Goal: Book appointment/travel/reservation

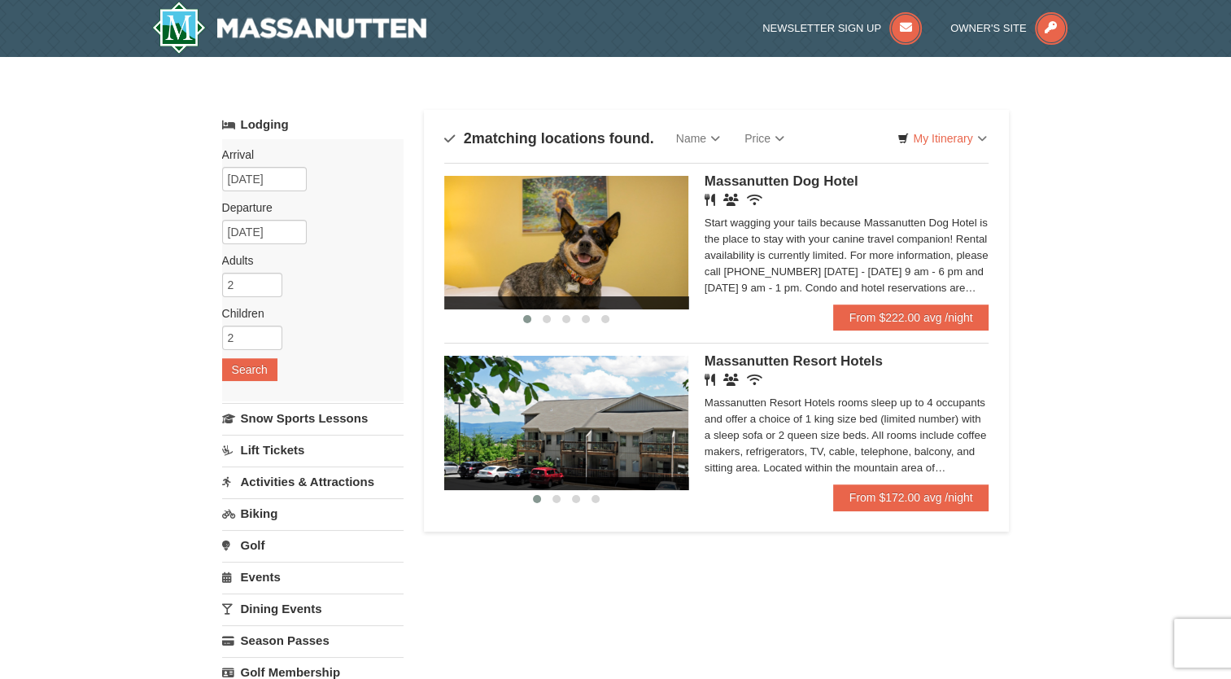
click at [884, 454] on div "Massanutten Resort Hotels rooms sleep up to 4 occupants and offer a choice of 1…" at bounding box center [847, 435] width 285 height 81
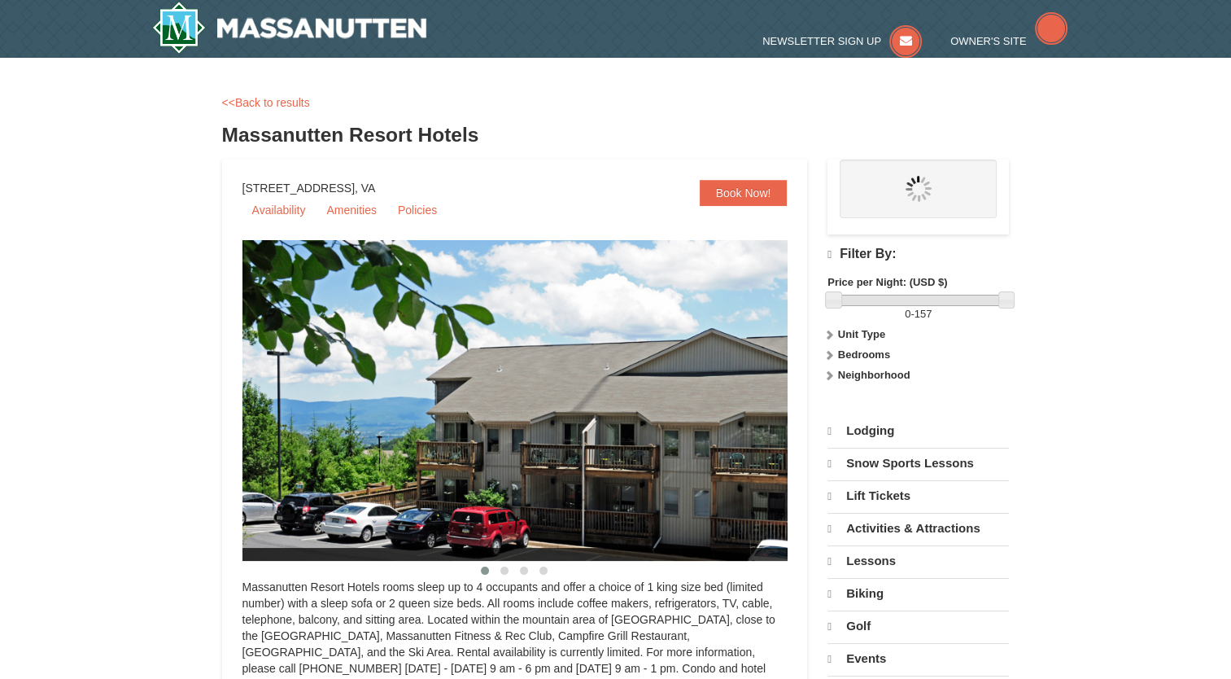
select select "9"
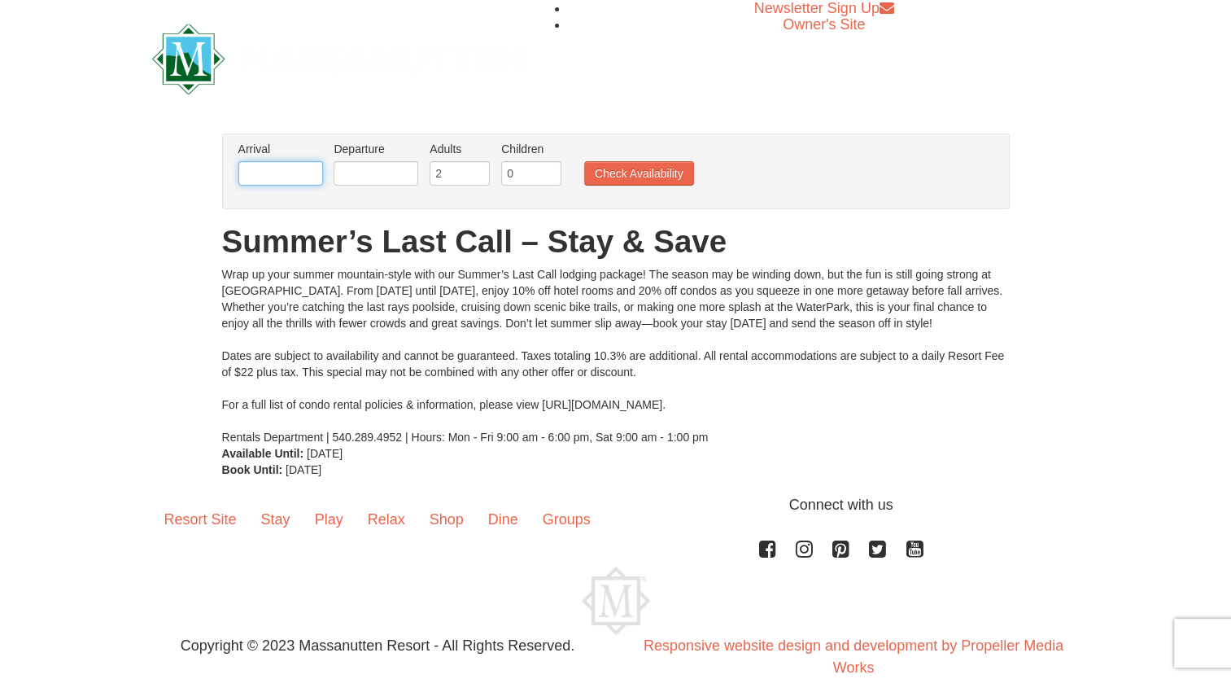
click at [316, 178] on input "text" at bounding box center [280, 173] width 85 height 24
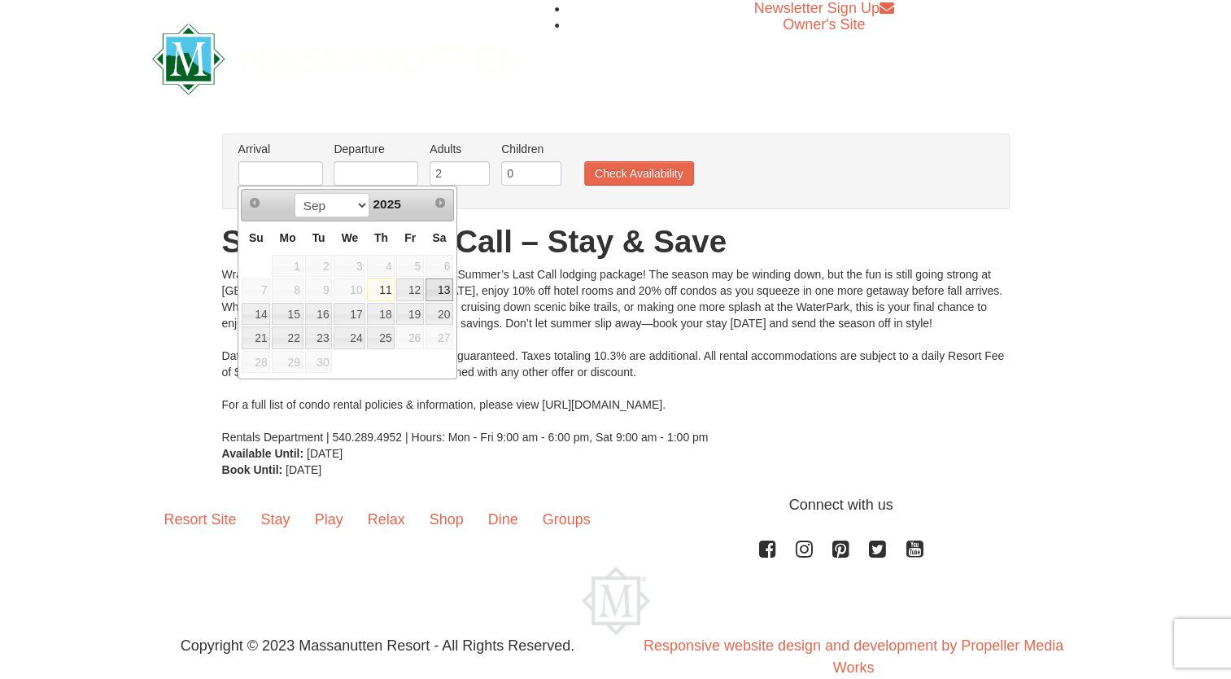
click at [440, 290] on link "13" at bounding box center [440, 289] width 28 height 23
type input "[DATE]"
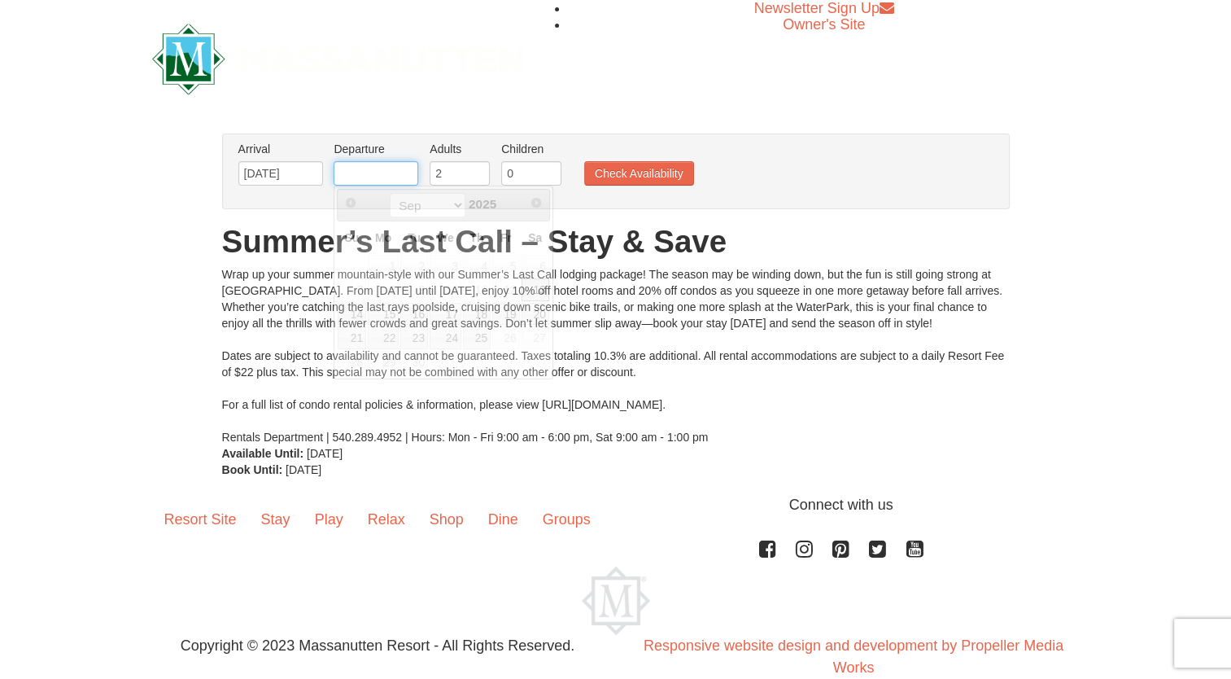
click at [384, 177] on input "text" at bounding box center [376, 173] width 85 height 24
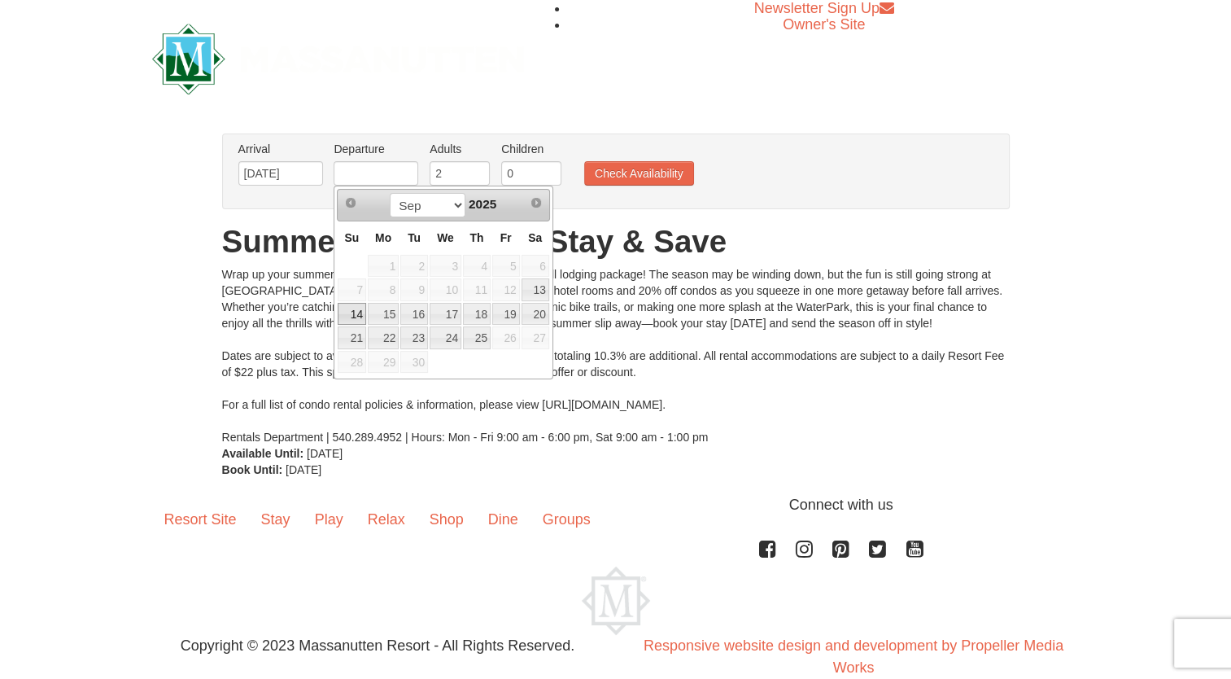
click at [354, 303] on link "14" at bounding box center [352, 314] width 28 height 23
type input "[DATE]"
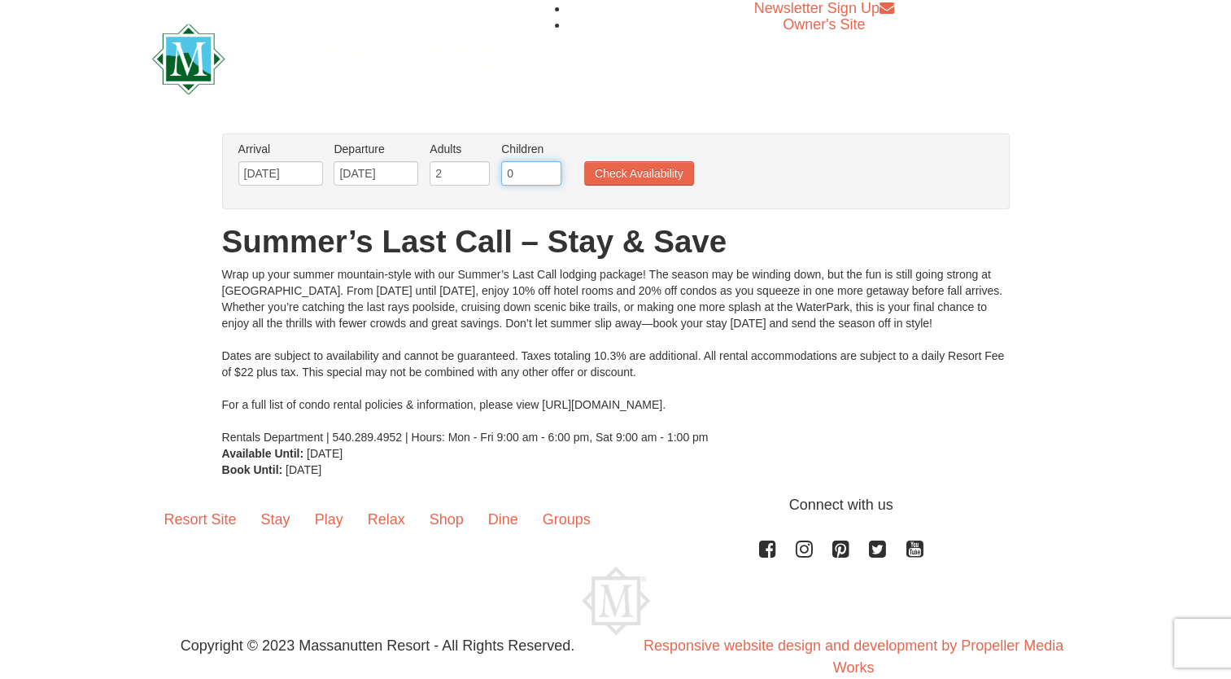
click at [527, 171] on input "0" at bounding box center [531, 173] width 60 height 24
click at [545, 177] on input "0" at bounding box center [531, 173] width 60 height 24
click at [547, 168] on input "1" at bounding box center [531, 173] width 60 height 24
type input "2"
click at [547, 168] on input "2" at bounding box center [531, 173] width 60 height 24
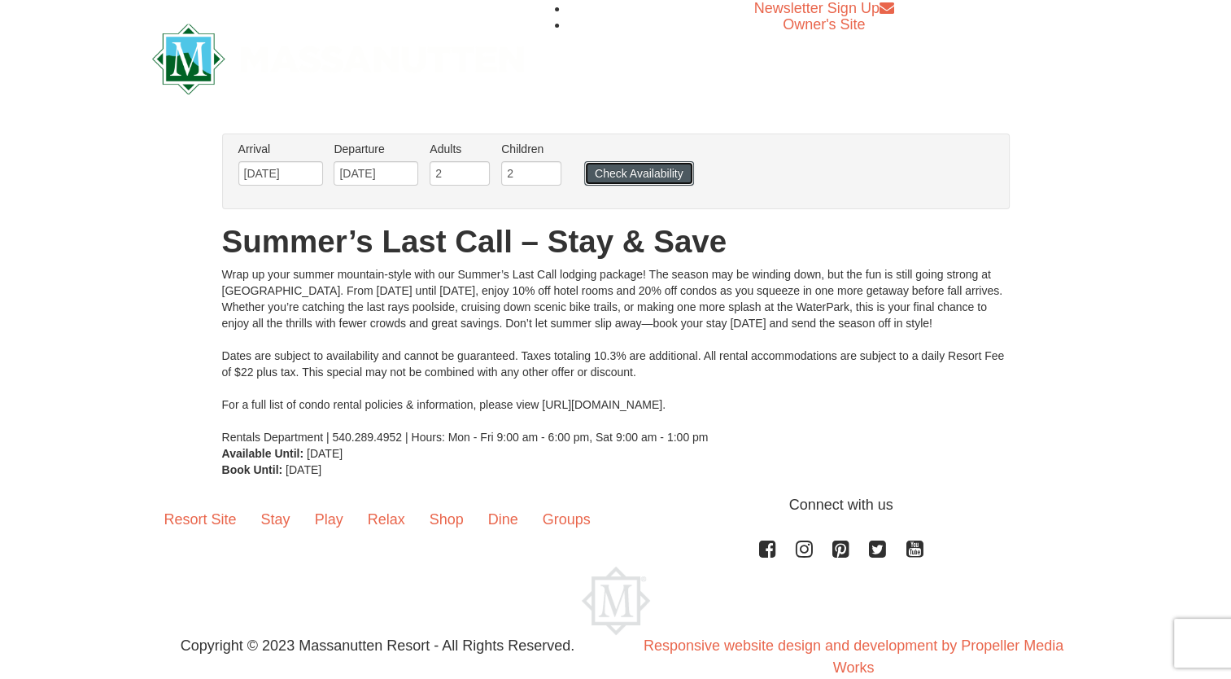
click at [597, 171] on button "Check Availability" at bounding box center [639, 173] width 110 height 24
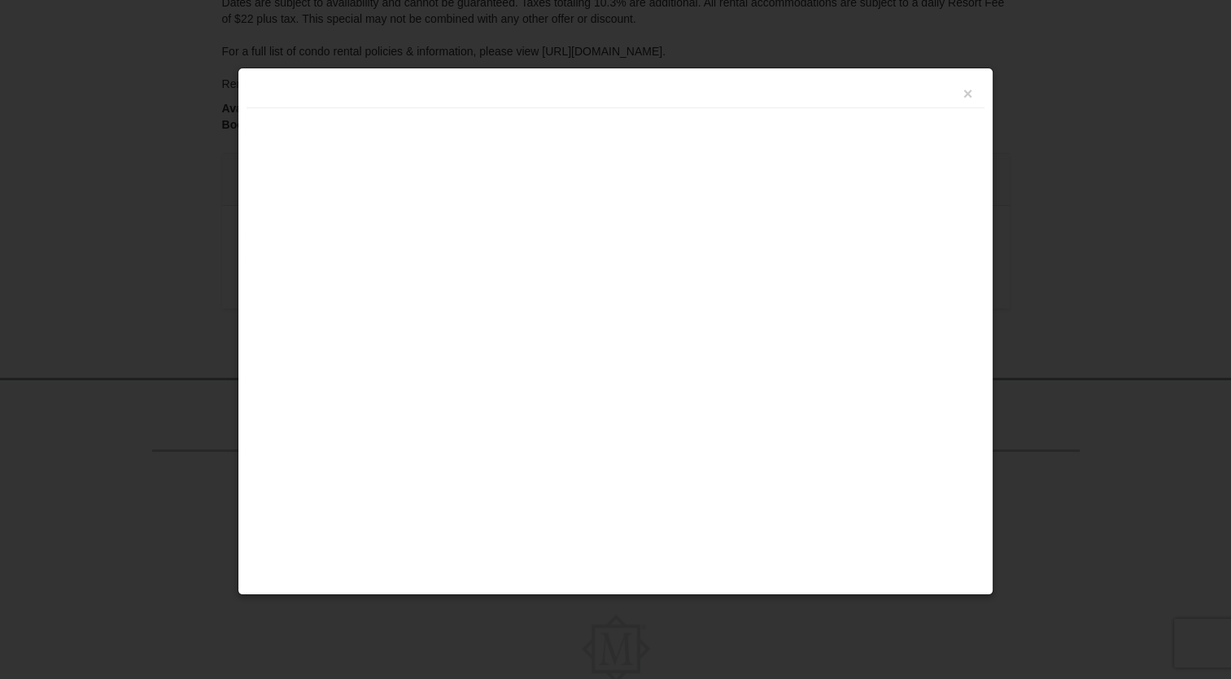
scroll to position [400, 0]
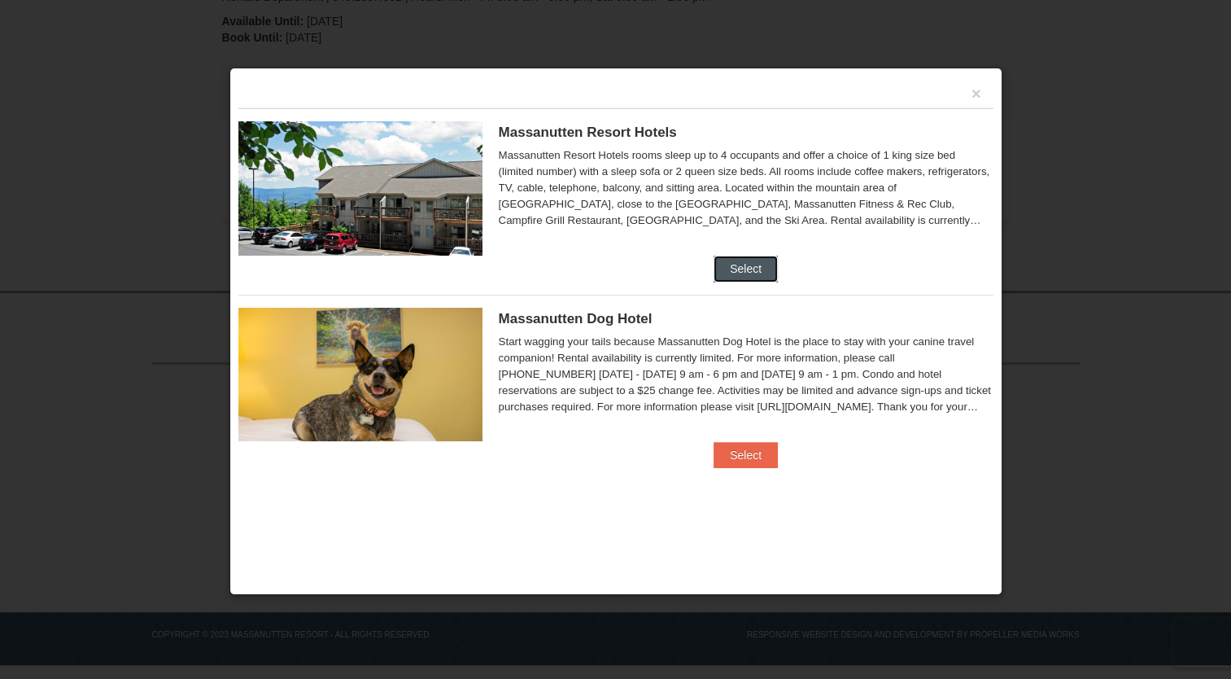
click at [739, 269] on button "Select" at bounding box center [746, 269] width 64 height 26
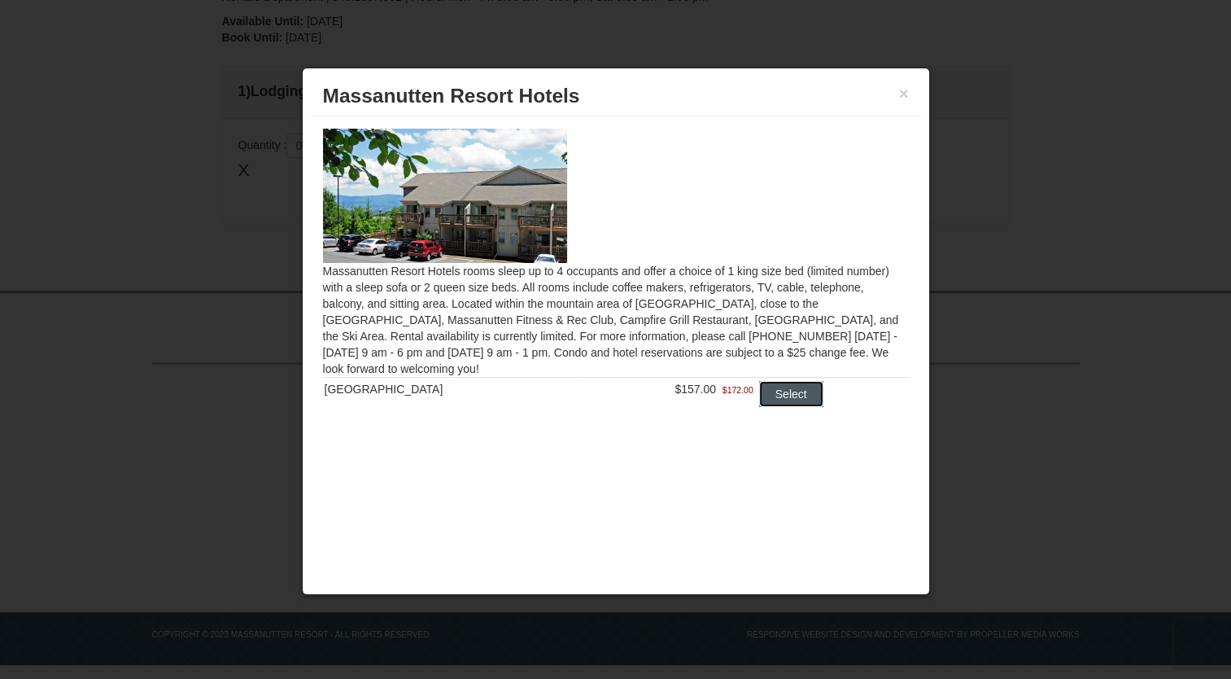
click at [796, 395] on button "Select" at bounding box center [791, 394] width 64 height 26
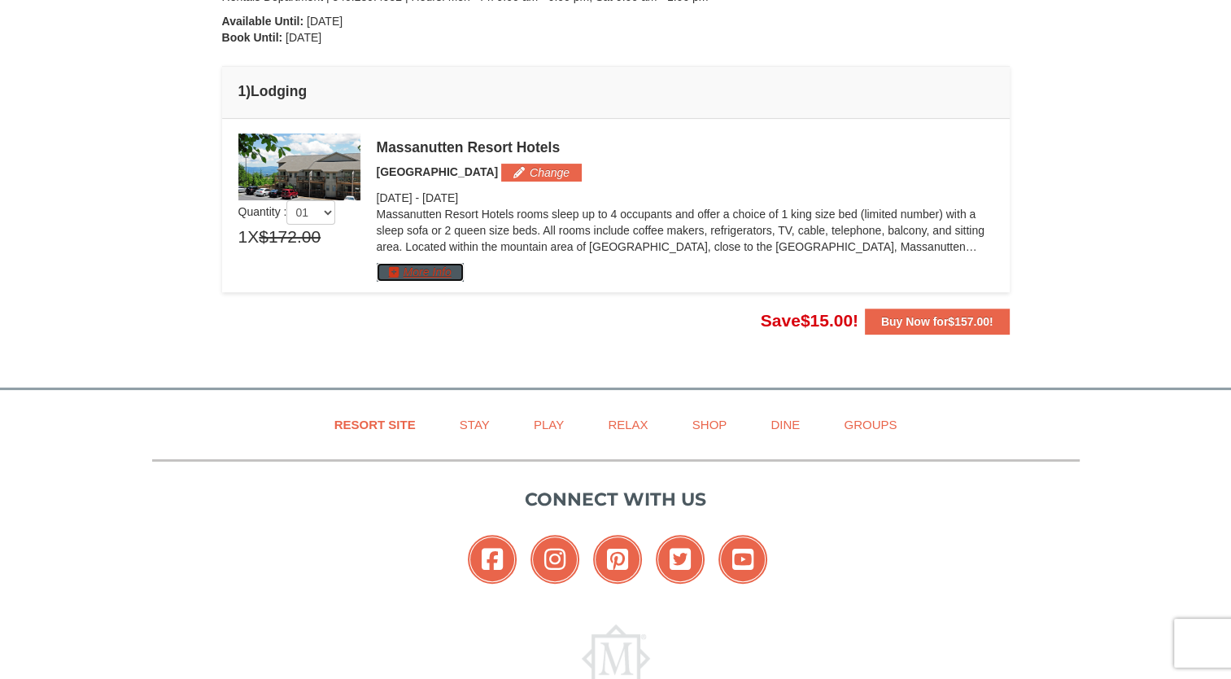
click at [439, 276] on button "More Info" at bounding box center [420, 272] width 87 height 18
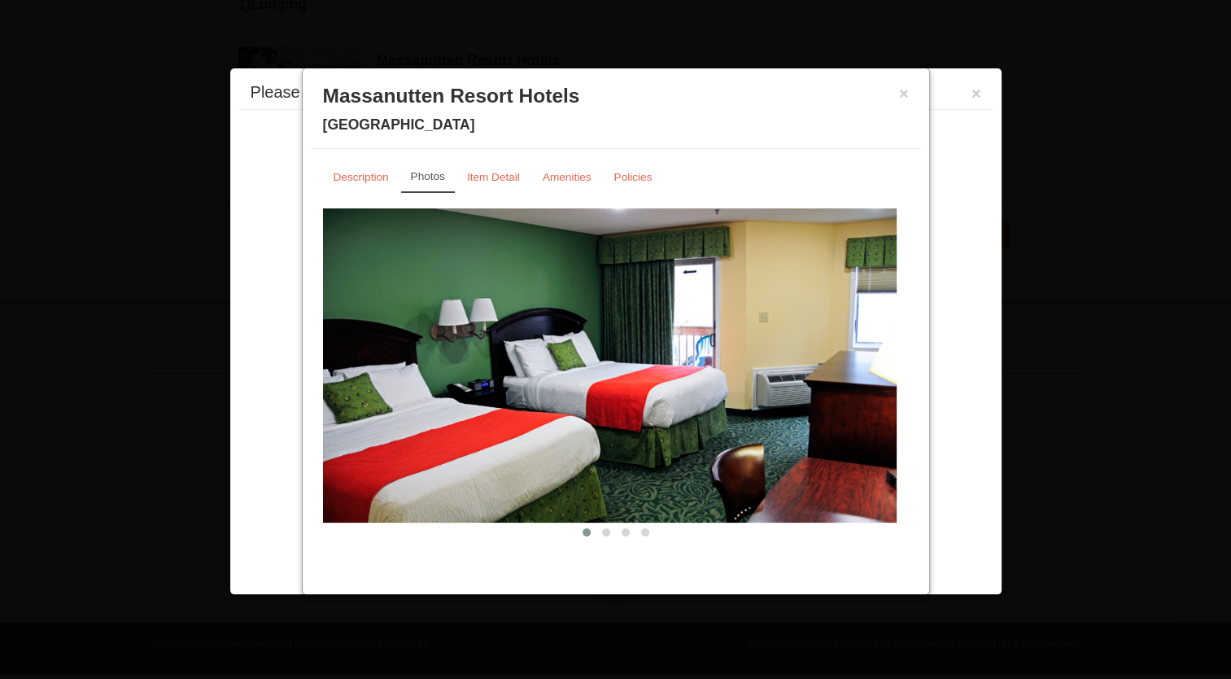
scroll to position [497, 0]
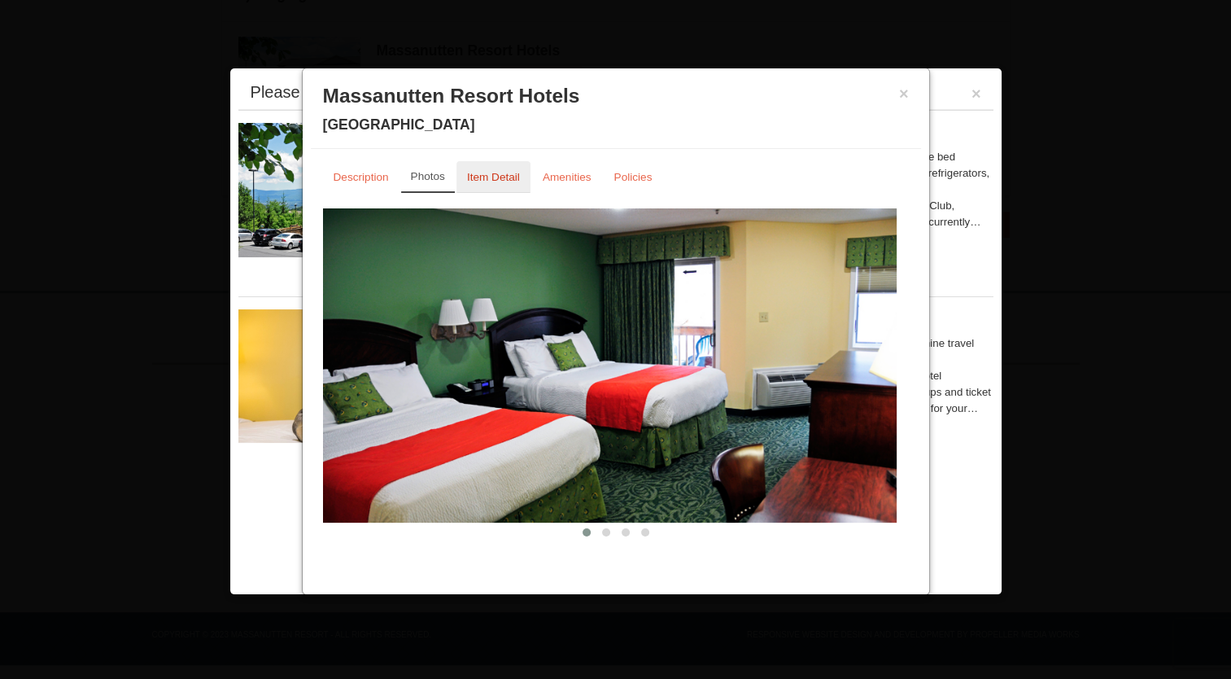
click at [508, 173] on small "Item Detail" at bounding box center [493, 177] width 53 height 12
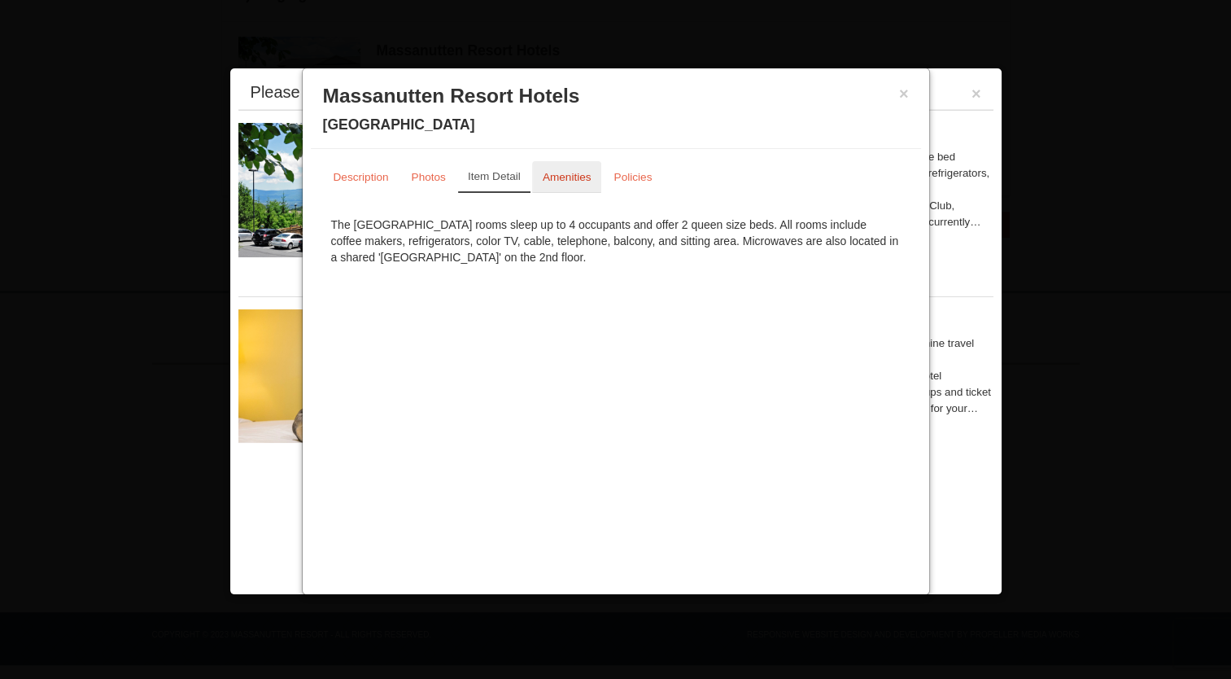
click at [561, 176] on small "Amenities" at bounding box center [567, 177] width 49 height 12
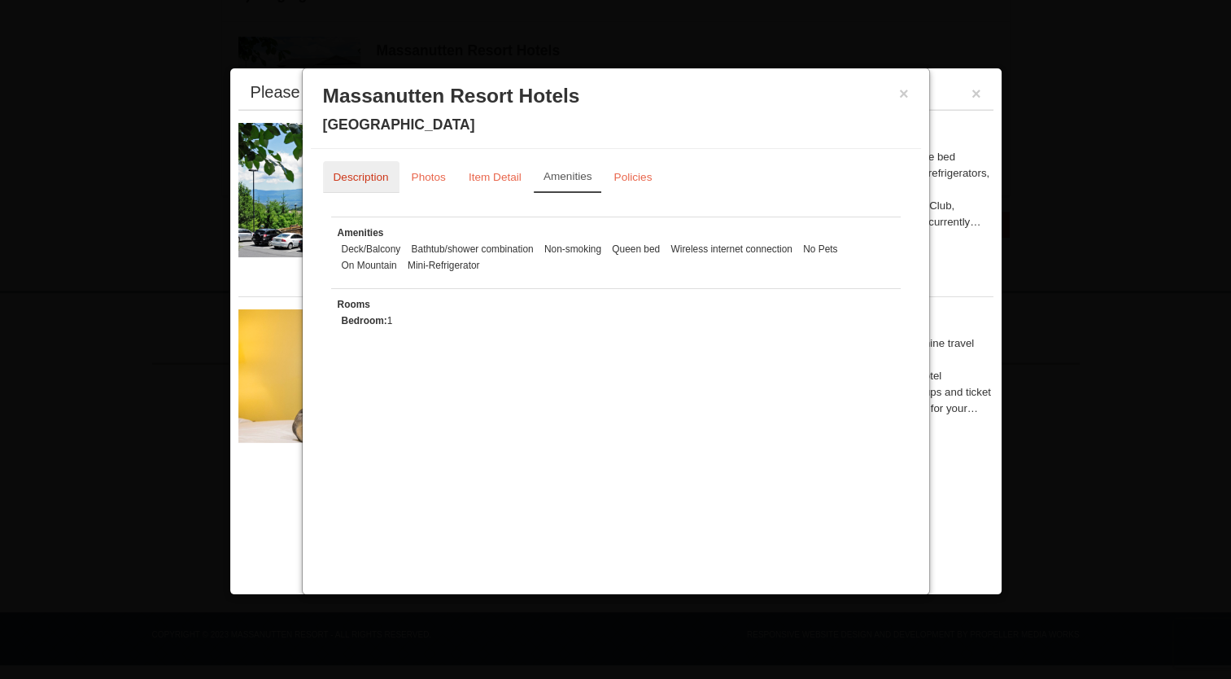
click at [365, 184] on link "Description" at bounding box center [361, 177] width 76 height 32
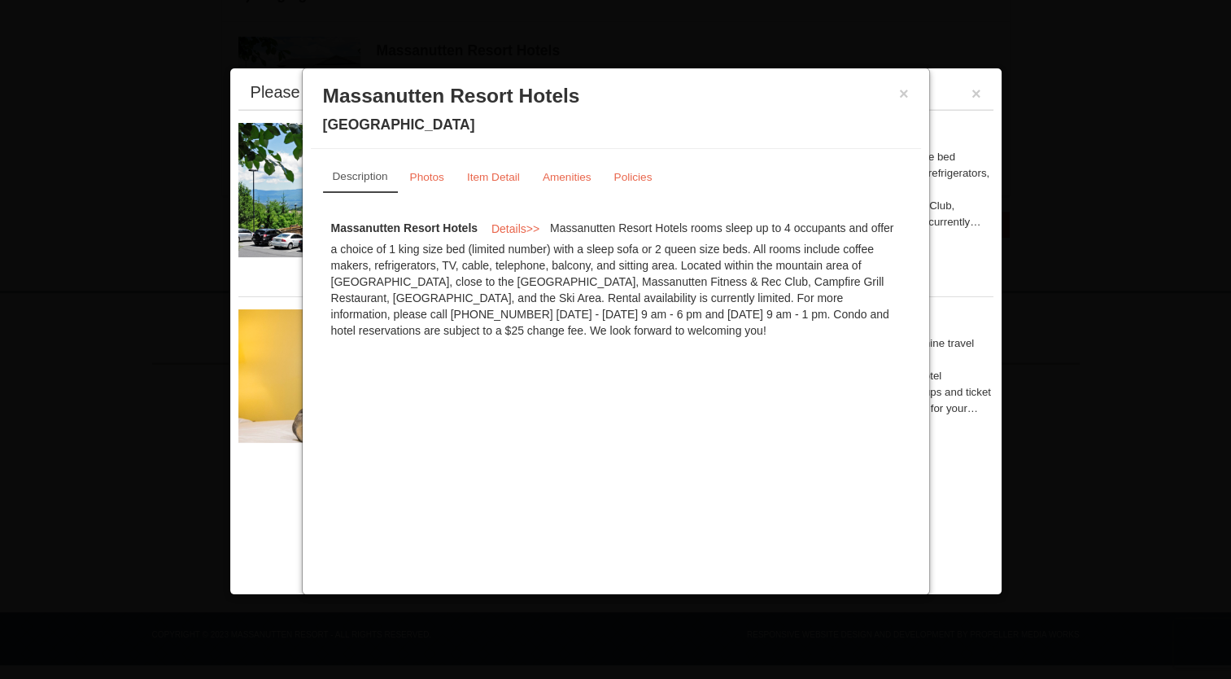
click at [970, 94] on div "Please make your package selection: ×" at bounding box center [615, 92] width 755 height 33
click at [973, 94] on button "×" at bounding box center [977, 93] width 10 height 16
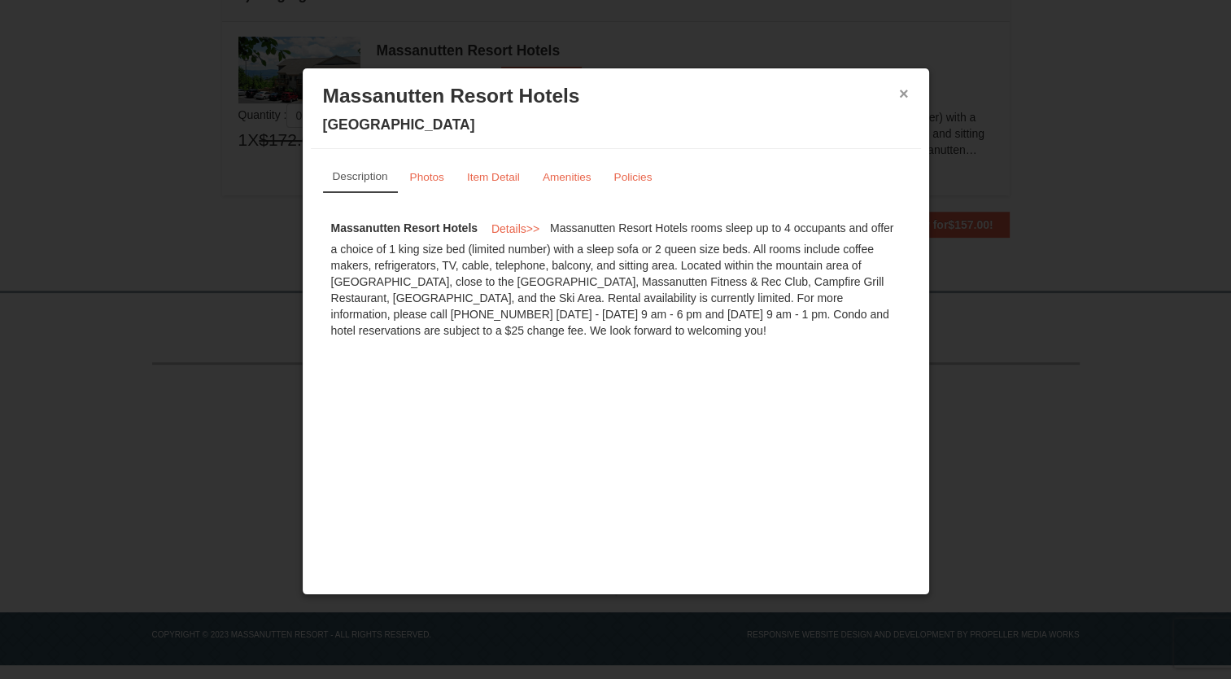
click at [905, 91] on button "×" at bounding box center [904, 93] width 10 height 16
